Goal: Information Seeking & Learning: Learn about a topic

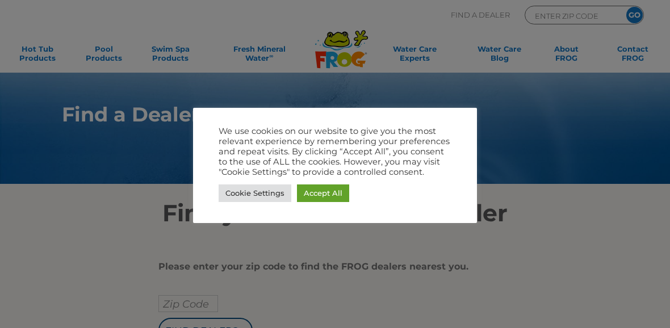
click at [318, 193] on link "Accept All" at bounding box center [323, 193] width 52 height 18
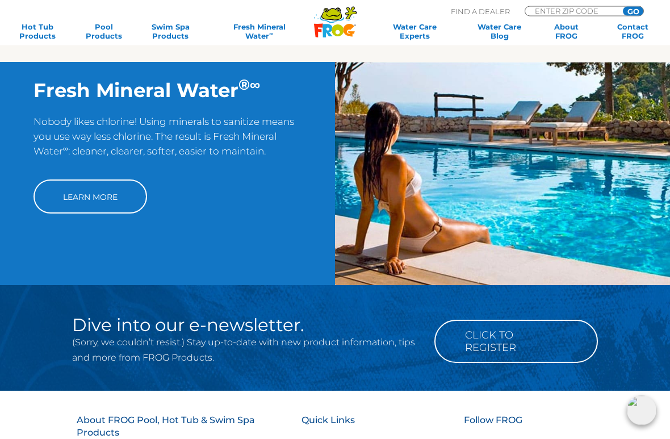
scroll to position [802, 0]
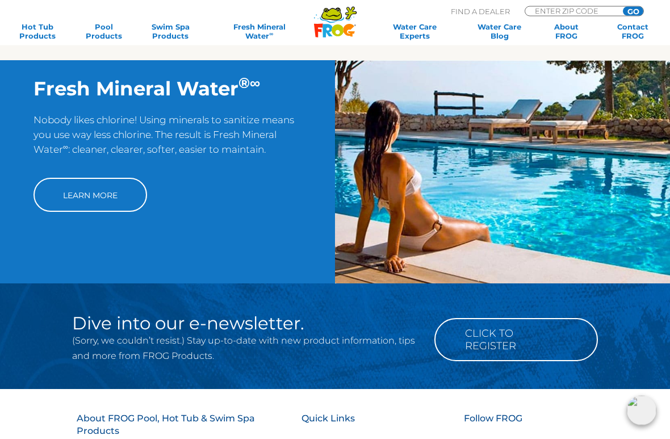
click at [92, 207] on link "Learn More" at bounding box center [89, 195] width 113 height 34
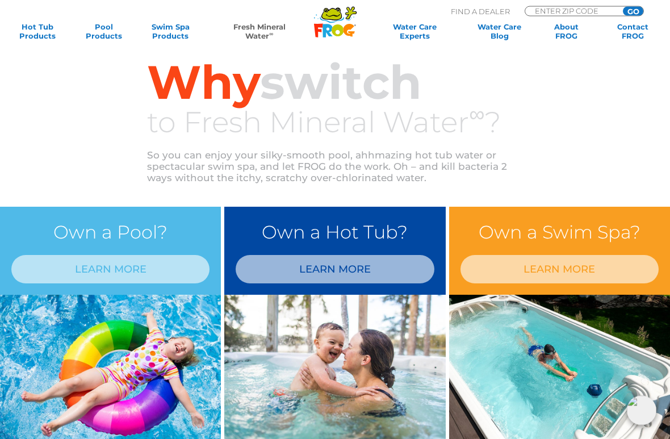
scroll to position [348, 0]
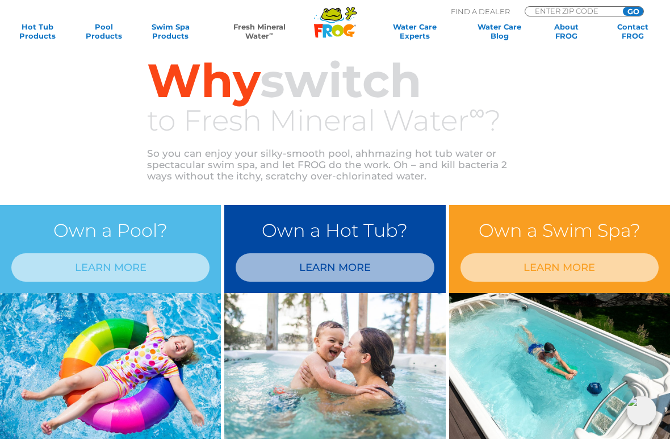
click at [318, 270] on link "LEARN MORE" at bounding box center [334, 267] width 198 height 28
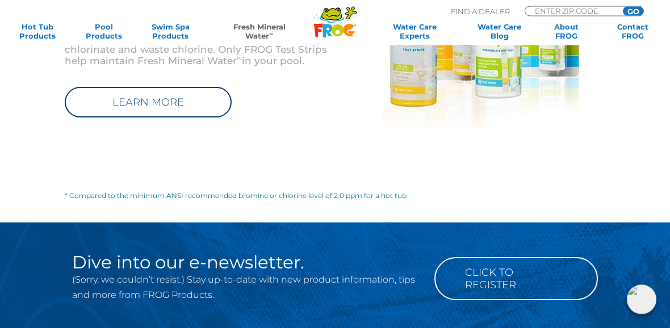
scroll to position [1282, 0]
click at [138, 92] on link "LEARN MORE" at bounding box center [148, 102] width 167 height 31
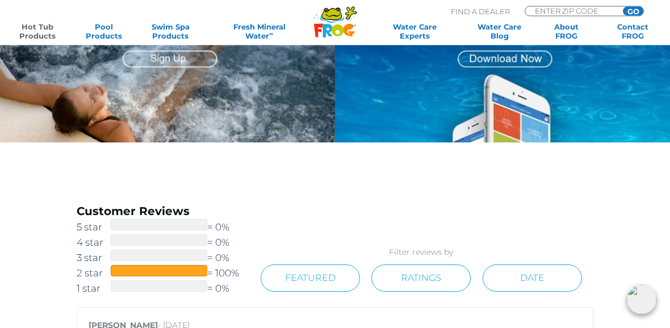
scroll to position [992, 0]
